Goal: Complete application form: Complete application form

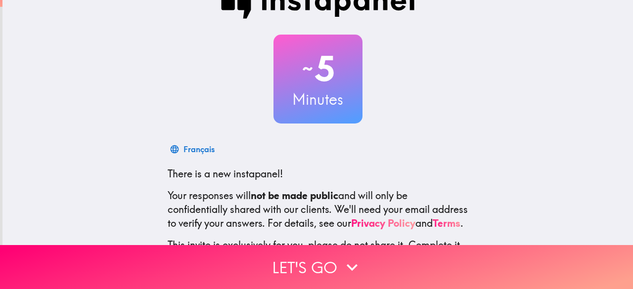
scroll to position [122, 0]
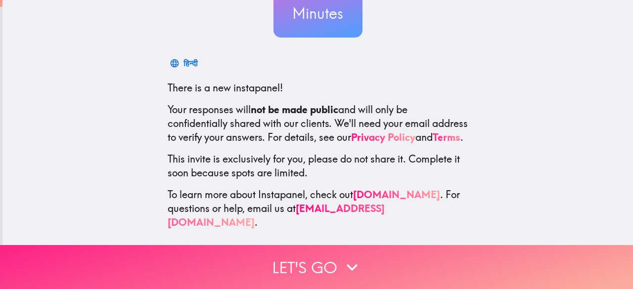
click at [323, 256] on button "Let's go" at bounding box center [316, 267] width 633 height 44
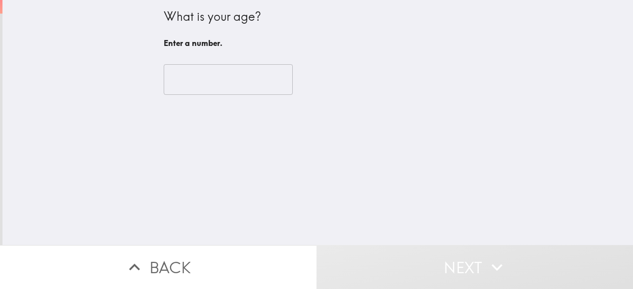
scroll to position [0, 0]
click at [230, 78] on input "number" at bounding box center [228, 79] width 129 height 31
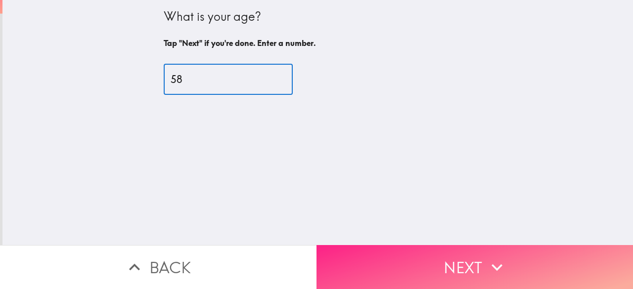
type input "58"
click at [432, 259] on button "Next" at bounding box center [474, 267] width 316 height 44
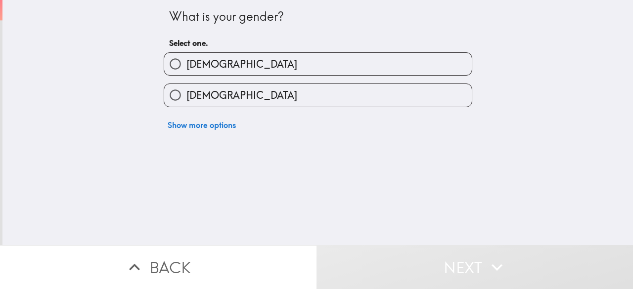
click at [246, 57] on label "[DEMOGRAPHIC_DATA]" at bounding box center [318, 64] width 308 height 22
click at [186, 57] on input "[DEMOGRAPHIC_DATA]" at bounding box center [175, 64] width 22 height 22
radio input "true"
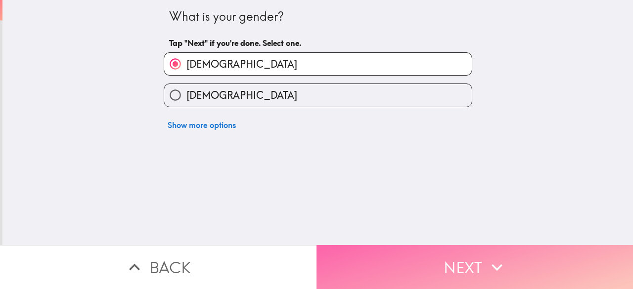
click at [422, 255] on button "Next" at bounding box center [474, 267] width 316 height 44
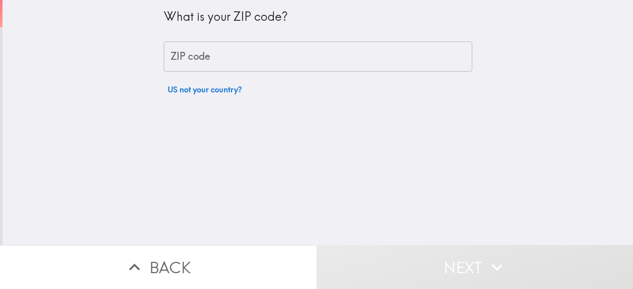
click at [280, 52] on input "ZIP code" at bounding box center [318, 57] width 309 height 31
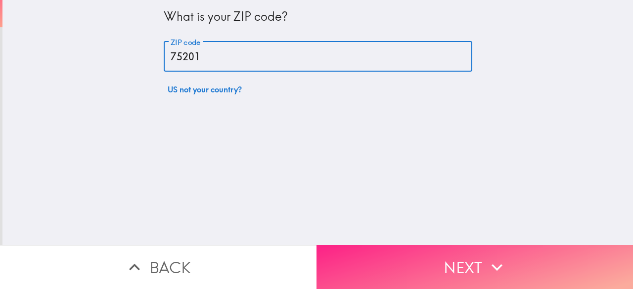
type input "75201"
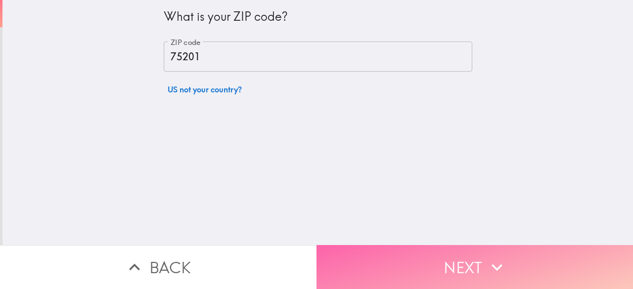
click at [466, 257] on button "Next" at bounding box center [474, 267] width 316 height 44
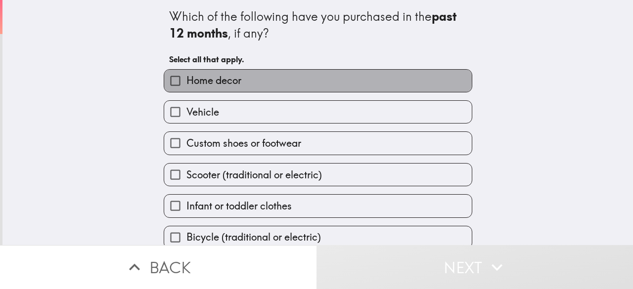
click at [266, 80] on label "Home decor" at bounding box center [318, 81] width 308 height 22
click at [186, 80] on input "Home decor" at bounding box center [175, 81] width 22 height 22
checkbox input "true"
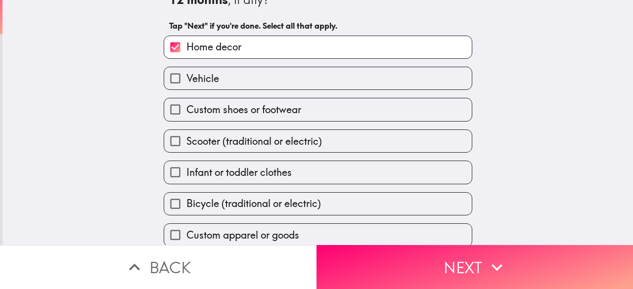
scroll to position [49, 0]
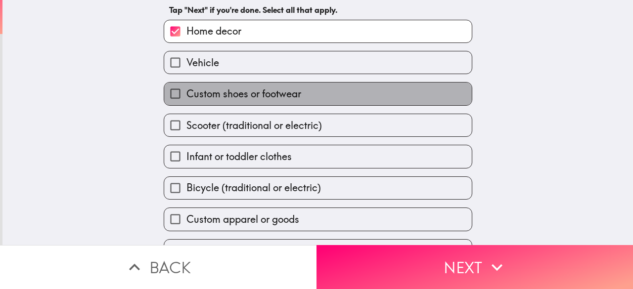
click at [277, 99] on span "Custom shoes or footwear" at bounding box center [243, 94] width 115 height 14
click at [186, 99] on input "Custom shoes or footwear" at bounding box center [175, 94] width 22 height 22
checkbox input "true"
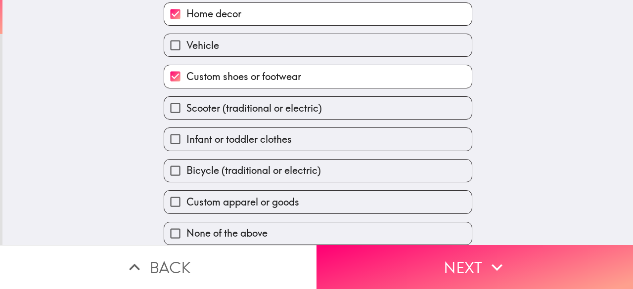
scroll to position [77, 0]
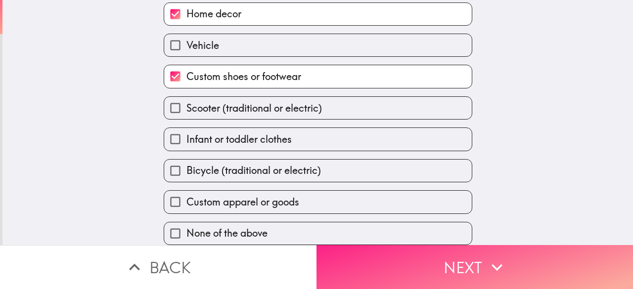
click at [454, 253] on button "Next" at bounding box center [474, 267] width 316 height 44
